Goal: Task Accomplishment & Management: Use online tool/utility

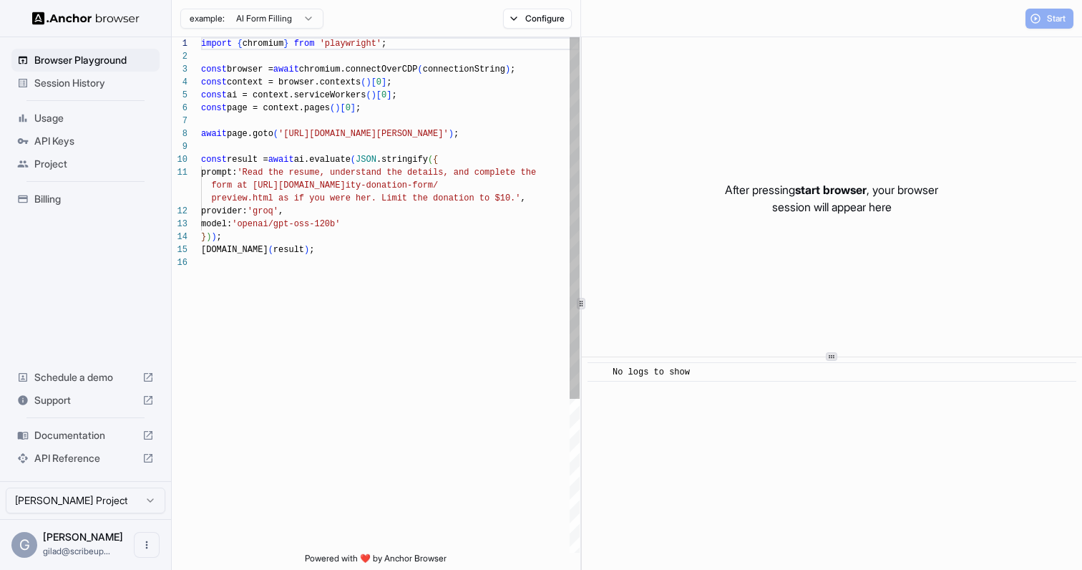
scroll to position [129, 0]
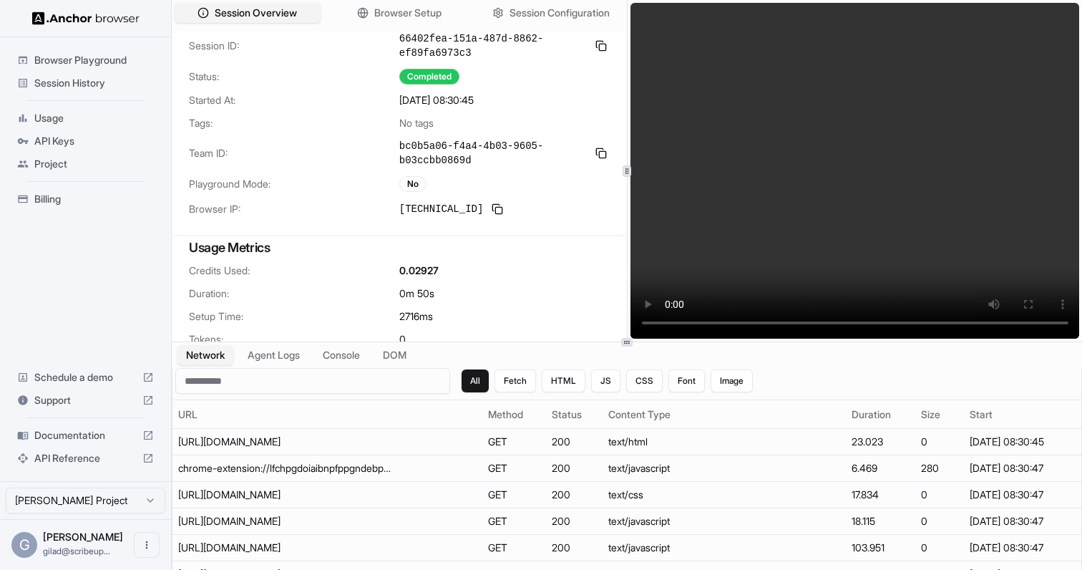
click at [881, 257] on video at bounding box center [856, 171] width 450 height 336
